Goal: Task Accomplishment & Management: Manage account settings

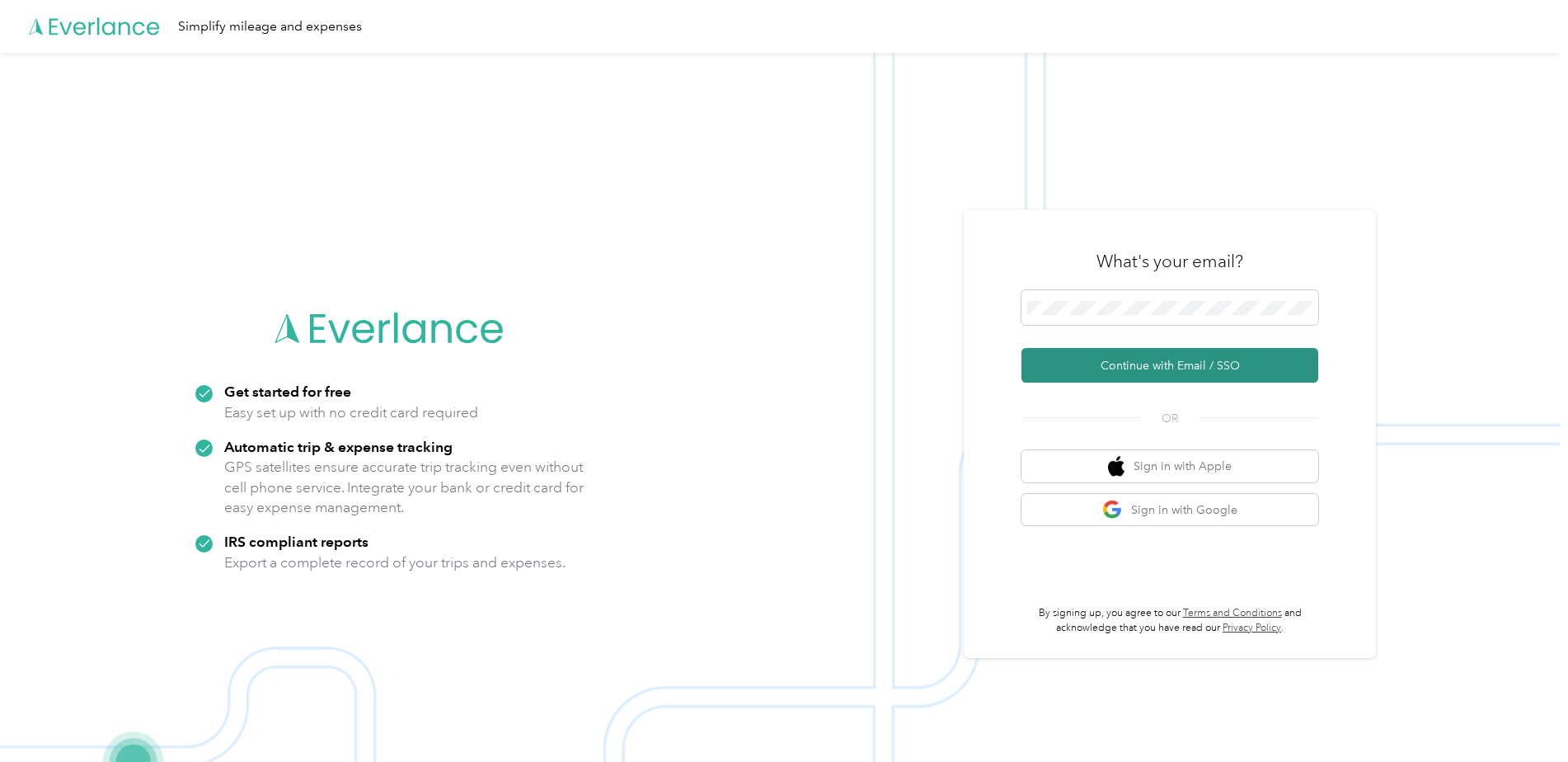
click at [1179, 369] on button "Continue with Email / SSO" at bounding box center [1170, 365] width 297 height 34
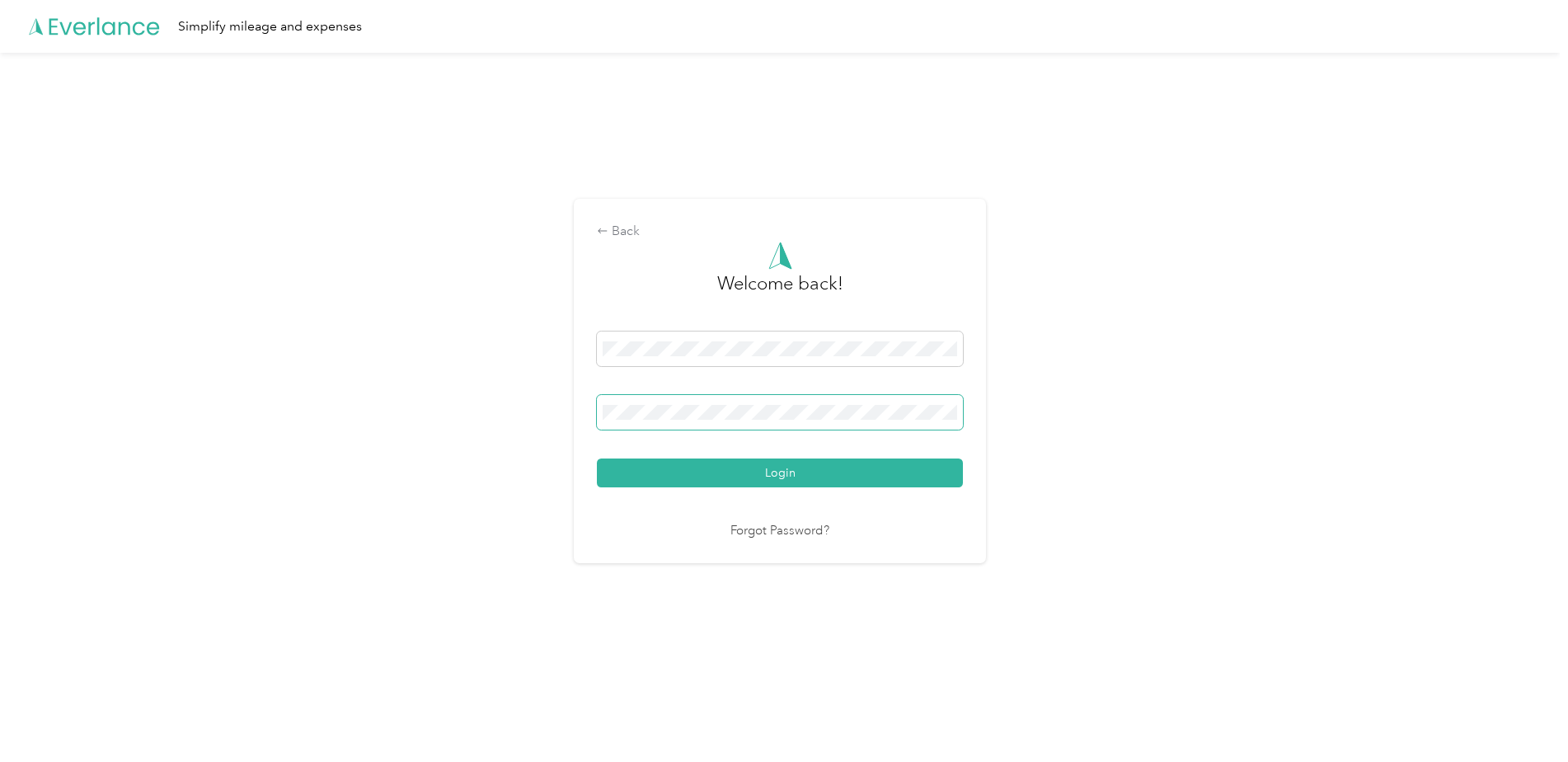
click at [638, 423] on span at bounding box center [780, 411] width 366 height 34
click at [597, 458] on button "Login" at bounding box center [780, 472] width 366 height 29
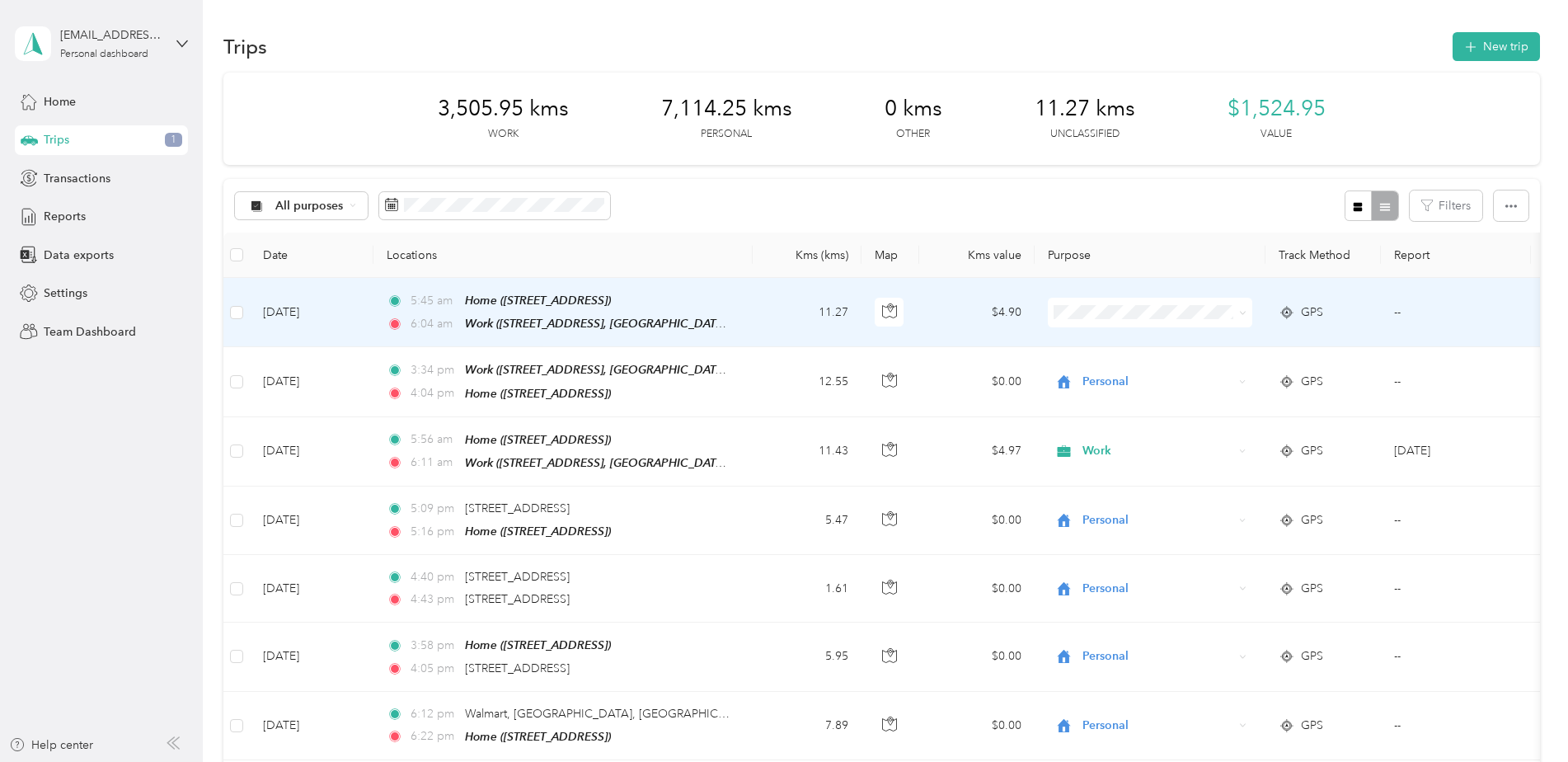
click at [1246, 310] on span at bounding box center [1150, 313] width 205 height 30
click at [1239, 314] on icon at bounding box center [1242, 313] width 7 height 7
click at [1103, 346] on li "Work" at bounding box center [1150, 342] width 205 height 29
